Goal: Use online tool/utility: Use online tool/utility

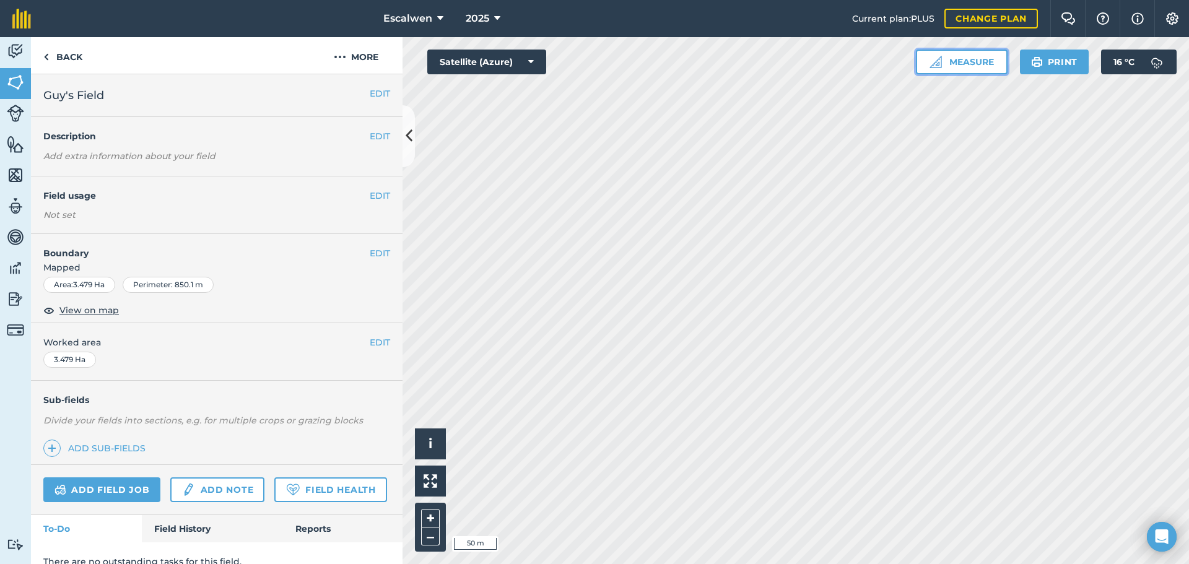
click at [965, 61] on button "Measure" at bounding box center [962, 62] width 92 height 25
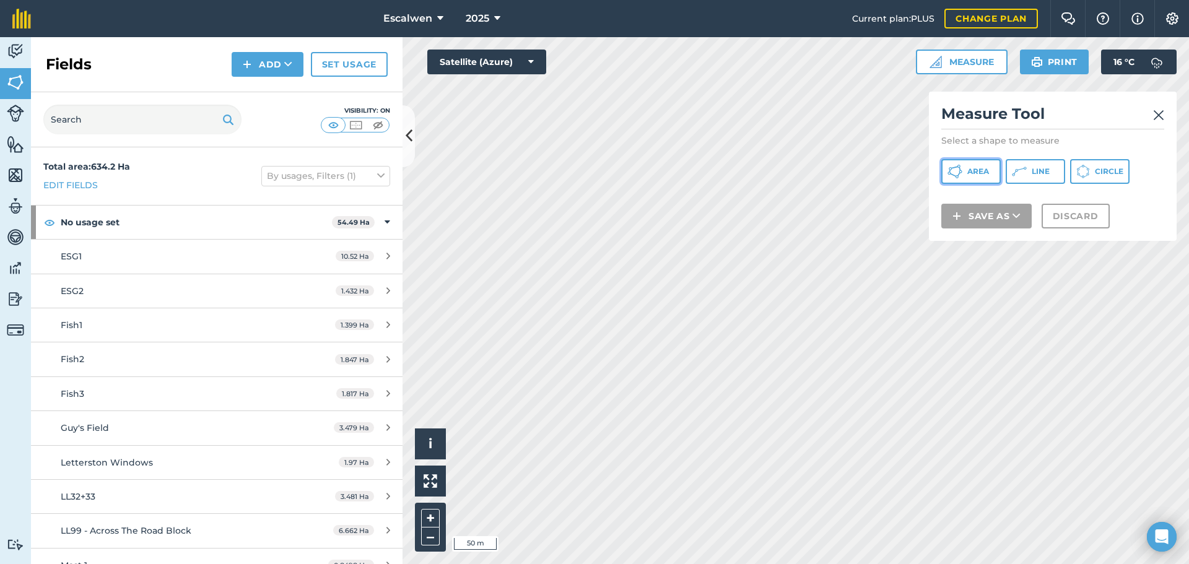
click at [986, 172] on span "Area" at bounding box center [978, 172] width 22 height 10
click at [1156, 113] on img at bounding box center [1158, 115] width 11 height 15
